Goal: Check status

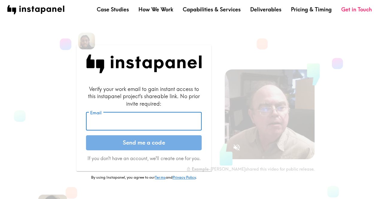
click at [163, 122] on input "Email" at bounding box center [144, 121] width 116 height 19
type input "[EMAIL_ADDRESS][DOMAIN_NAME]"
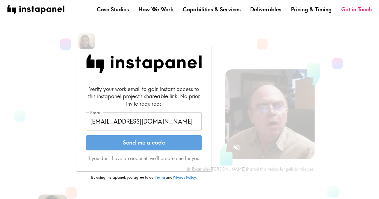
click at [162, 141] on button "Send me a code" at bounding box center [144, 142] width 116 height 15
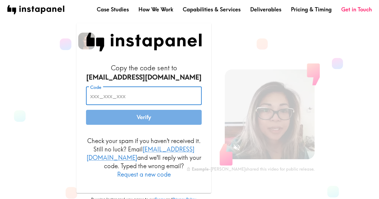
click at [140, 98] on input "Code" at bounding box center [144, 96] width 116 height 19
paste input "PLf_Lgt_y7y"
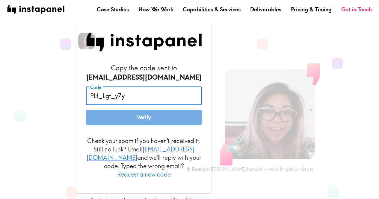
type input "PLf_Lgt_y7y"
click at [141, 120] on button "Verify" at bounding box center [144, 117] width 116 height 15
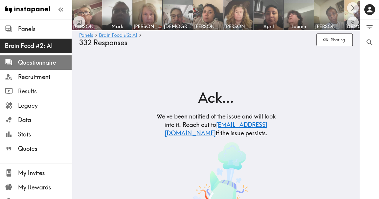
click at [40, 63] on span "Questionnaire" at bounding box center [45, 62] width 54 height 8
